Goal: Navigation & Orientation: Find specific page/section

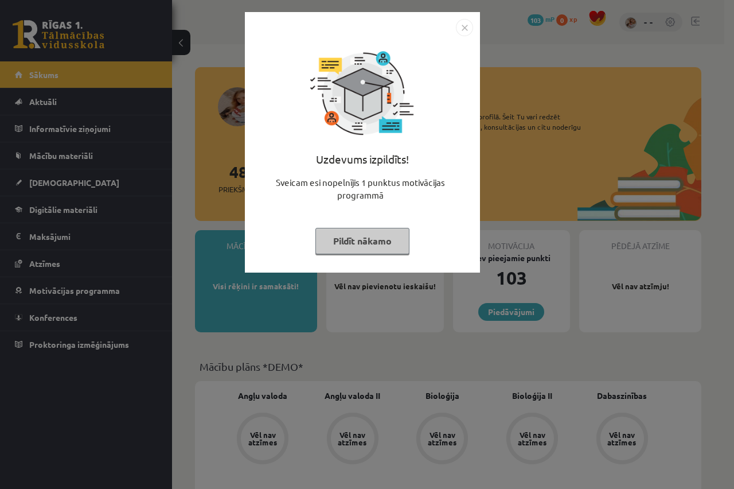
click at [359, 239] on button "Pildīt nākamo" at bounding box center [363, 241] width 94 height 26
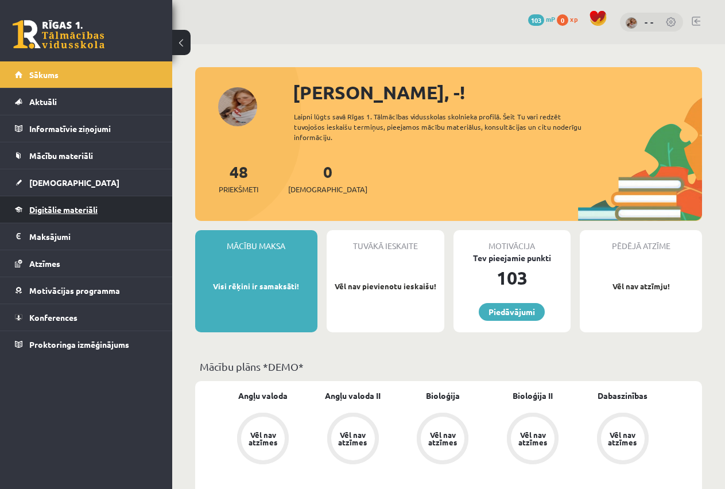
click at [73, 216] on link "Digitālie materiāli" at bounding box center [86, 209] width 143 height 26
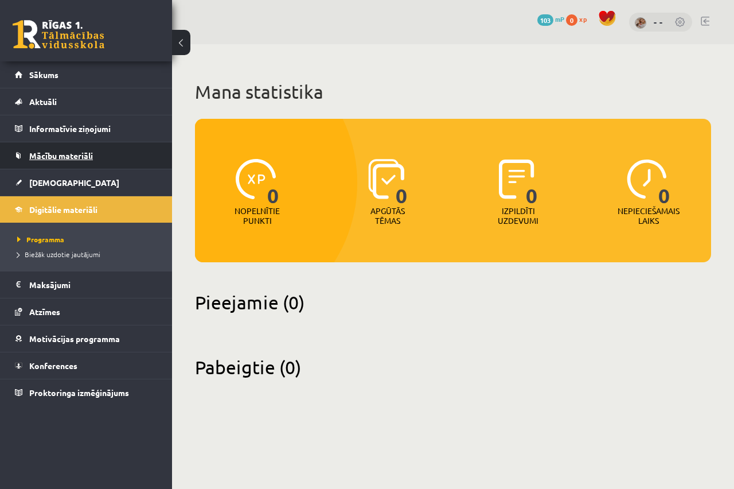
click at [55, 162] on link "Mācību materiāli" at bounding box center [86, 155] width 143 height 26
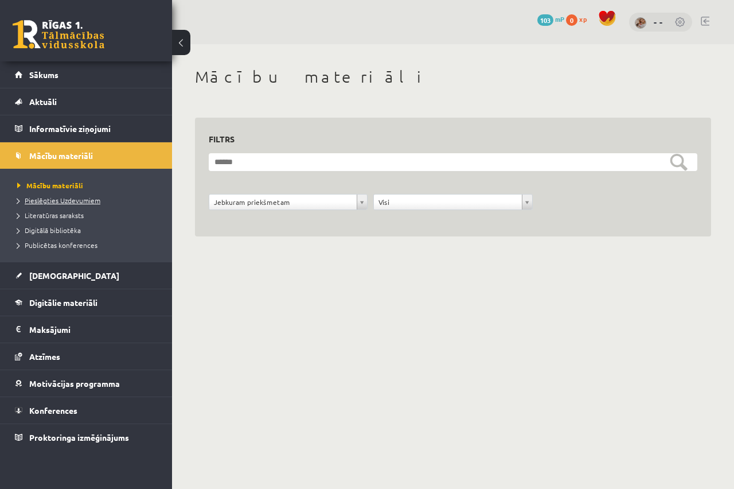
click at [64, 202] on span "Pieslēgties Uzdevumiem" at bounding box center [58, 200] width 83 height 9
click at [36, 77] on span "Sākums" at bounding box center [43, 74] width 29 height 10
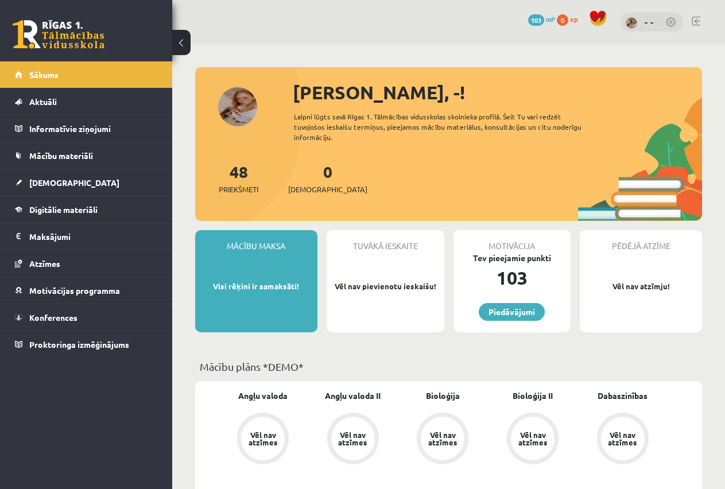
click at [241, 264] on div "Mācību maksa Visi rēķini ir samaksāti!" at bounding box center [256, 281] width 122 height 102
click at [228, 286] on p "Visi rēķini ir samaksāti!" at bounding box center [256, 286] width 111 height 11
click at [256, 254] on div "Mācību maksa Visi rēķini ir samaksāti!" at bounding box center [256, 281] width 122 height 102
click at [257, 251] on div "Mācību maksa" at bounding box center [256, 241] width 122 height 22
click at [247, 289] on p "Visi rēķini ir samaksāti!" at bounding box center [256, 286] width 111 height 11
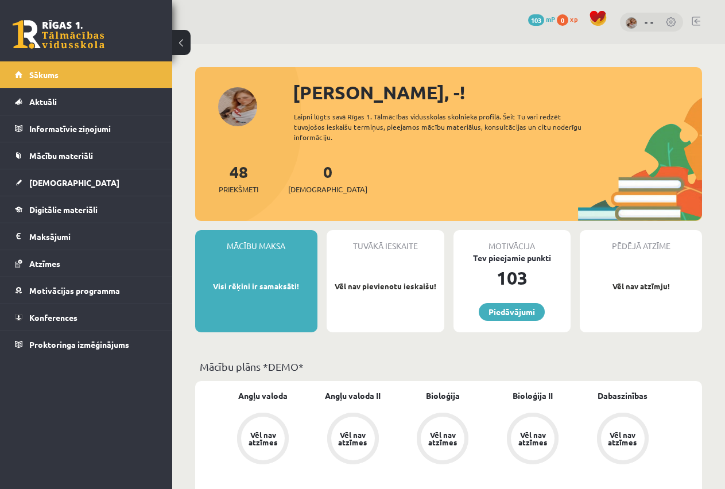
click at [237, 302] on div "Mācību maksa Visi rēķini ir samaksāti!" at bounding box center [256, 281] width 122 height 102
click at [236, 305] on div "Mācību maksa Visi rēķini ir samaksāti!" at bounding box center [256, 281] width 122 height 102
click at [235, 305] on div "Mācību maksa Visi rēķini ir samaksāti!" at bounding box center [256, 281] width 122 height 102
click at [258, 251] on div "Mācību maksa" at bounding box center [256, 241] width 122 height 22
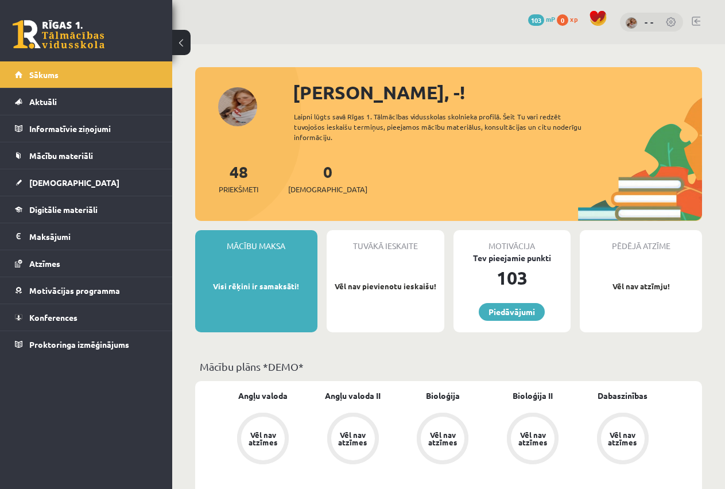
click at [179, 45] on button at bounding box center [181, 42] width 18 height 25
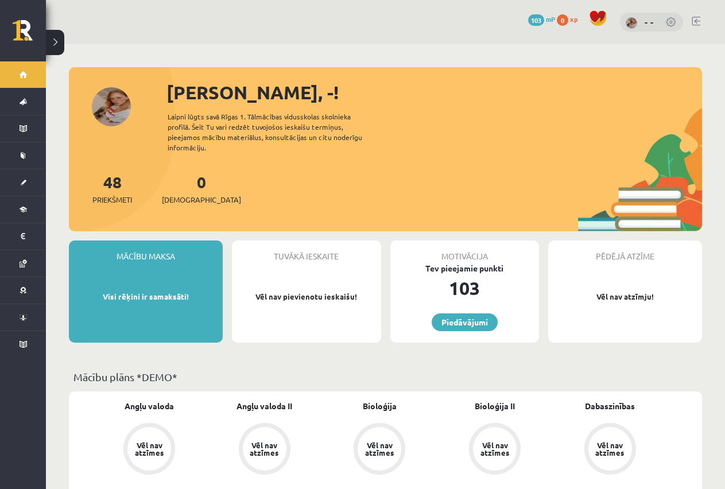
click at [143, 255] on div "Mācību maksa Visi rēķini ir samaksāti!" at bounding box center [146, 291] width 154 height 102
click at [138, 246] on div "Mācību maksa" at bounding box center [146, 251] width 154 height 22
click at [178, 298] on div "Mācību maksa Visi rēķini ir samaksāti!" at bounding box center [146, 291] width 154 height 102
click at [176, 299] on div "Mācību maksa Visi rēķini ir samaksāti!" at bounding box center [146, 291] width 154 height 102
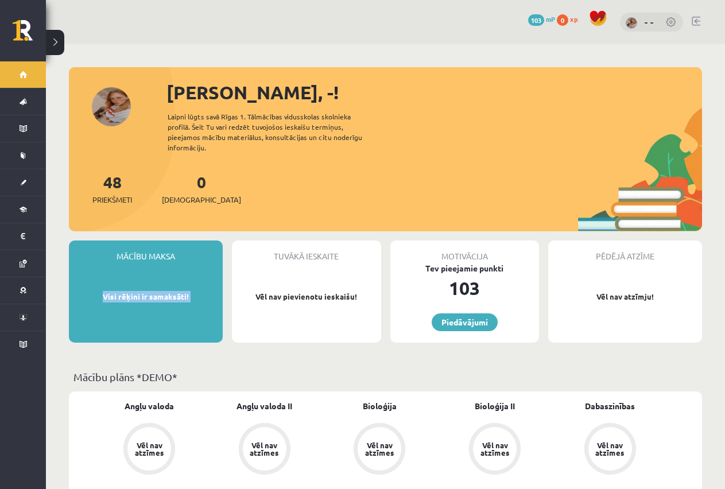
click at [175, 299] on div "Mācību maksa Visi rēķini ir samaksāti!" at bounding box center [146, 291] width 154 height 102
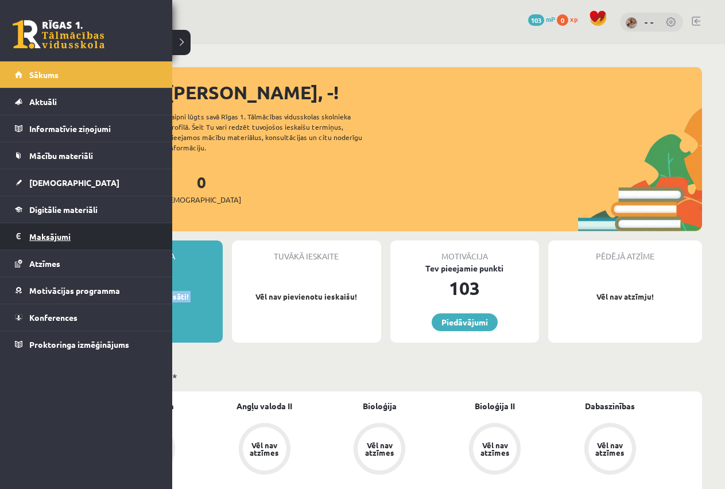
click at [57, 238] on legend "Maksājumi 0" at bounding box center [93, 236] width 129 height 26
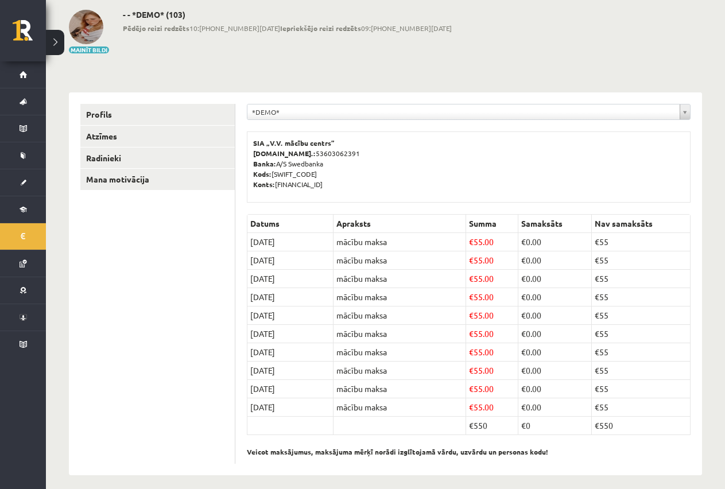
scroll to position [67, 0]
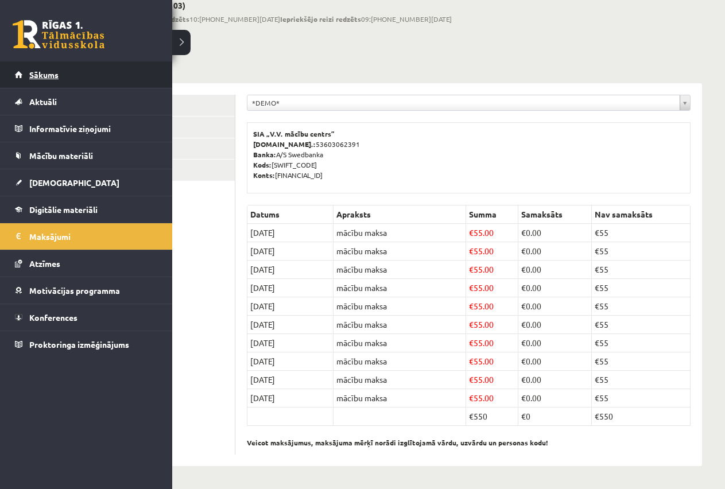
click at [81, 76] on link "Sākums" at bounding box center [86, 74] width 143 height 26
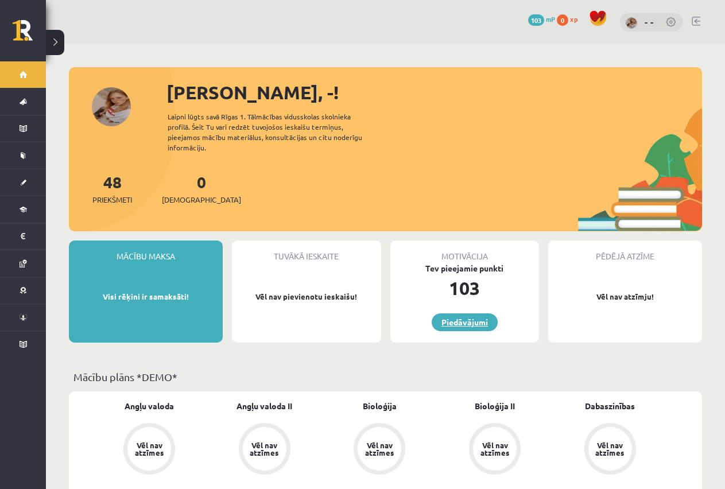
click at [472, 314] on link "Piedāvājumi" at bounding box center [464, 322] width 66 height 18
